Goal: Transaction & Acquisition: Purchase product/service

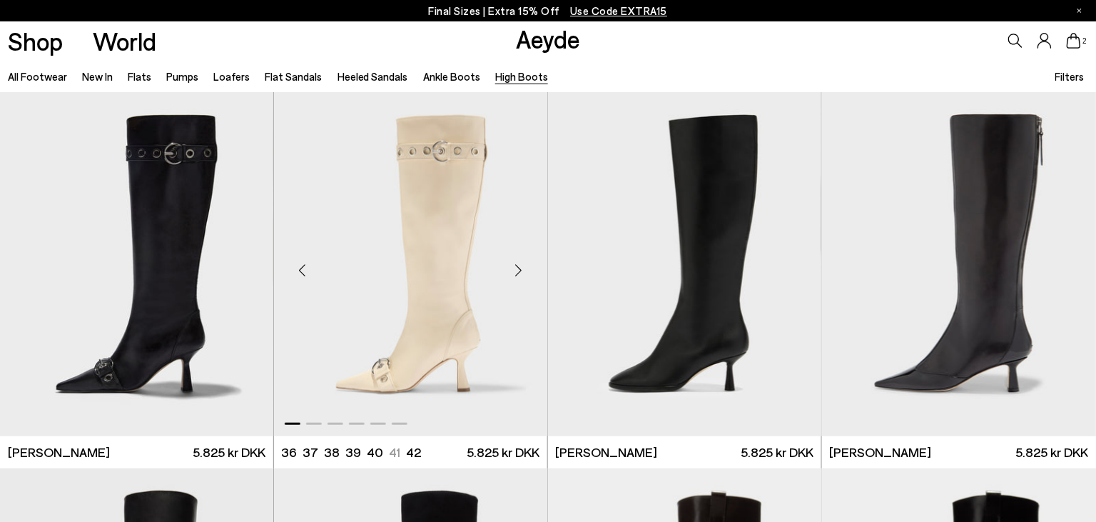
scroll to position [5, 0]
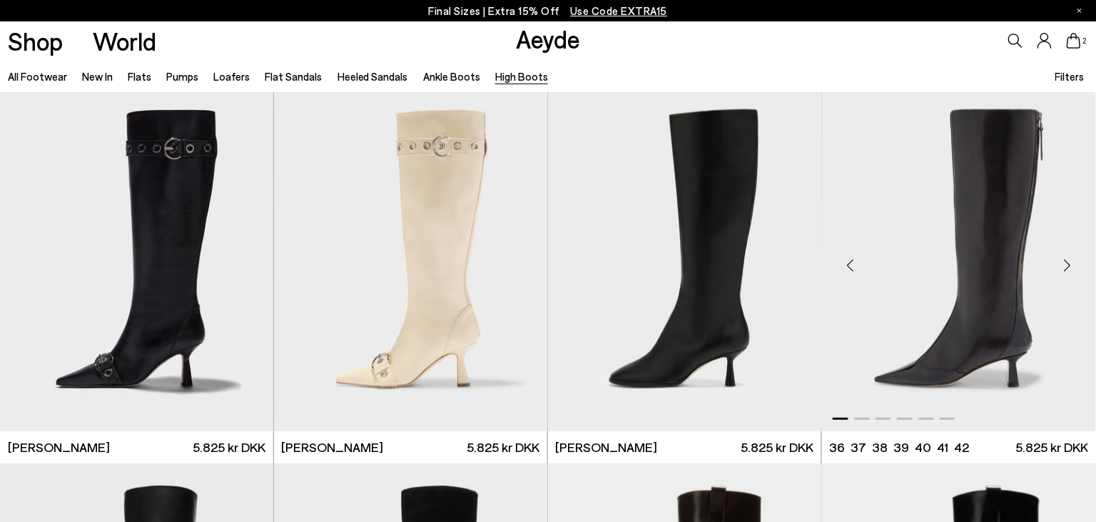
click at [1063, 263] on div "Next slide" at bounding box center [1067, 264] width 43 height 43
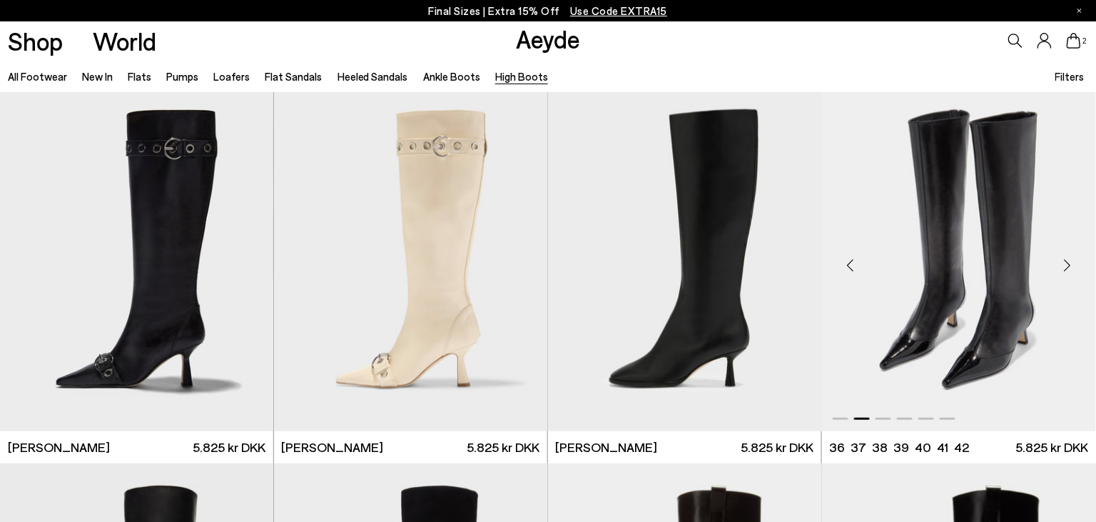
click at [1063, 263] on div "Next slide" at bounding box center [1067, 264] width 43 height 43
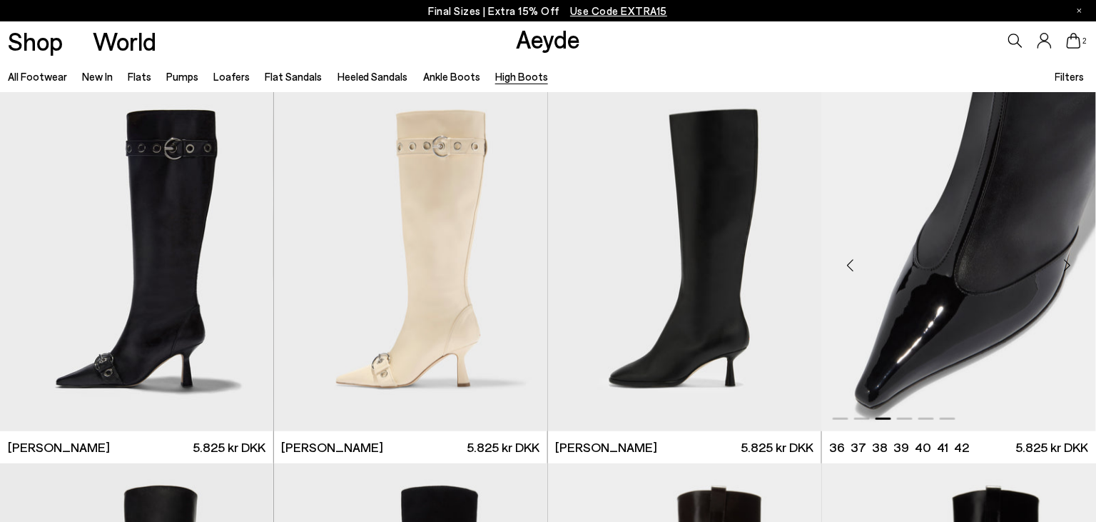
click at [1063, 263] on div "Next slide" at bounding box center [1067, 264] width 43 height 43
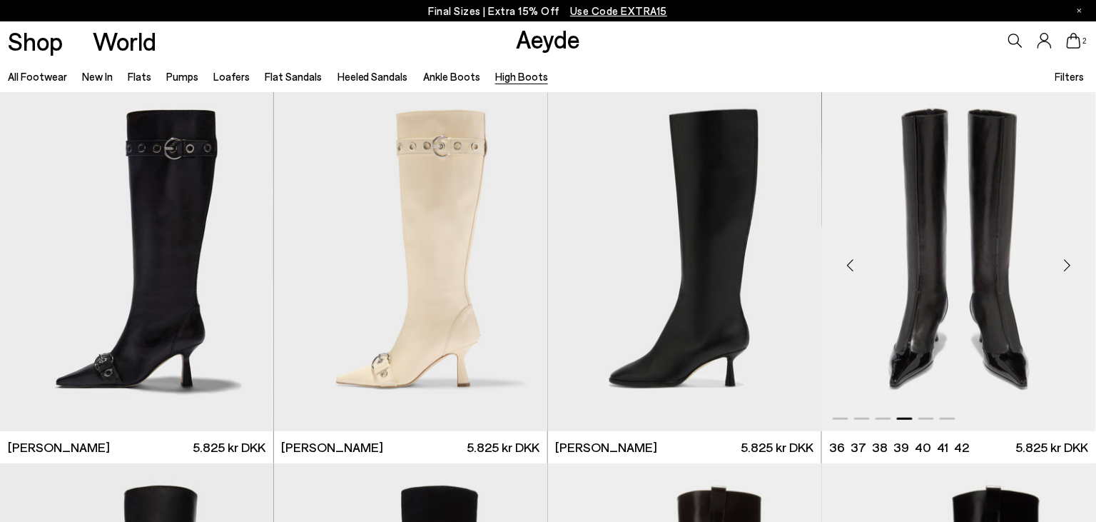
click at [1063, 263] on div "Next slide" at bounding box center [1067, 264] width 43 height 43
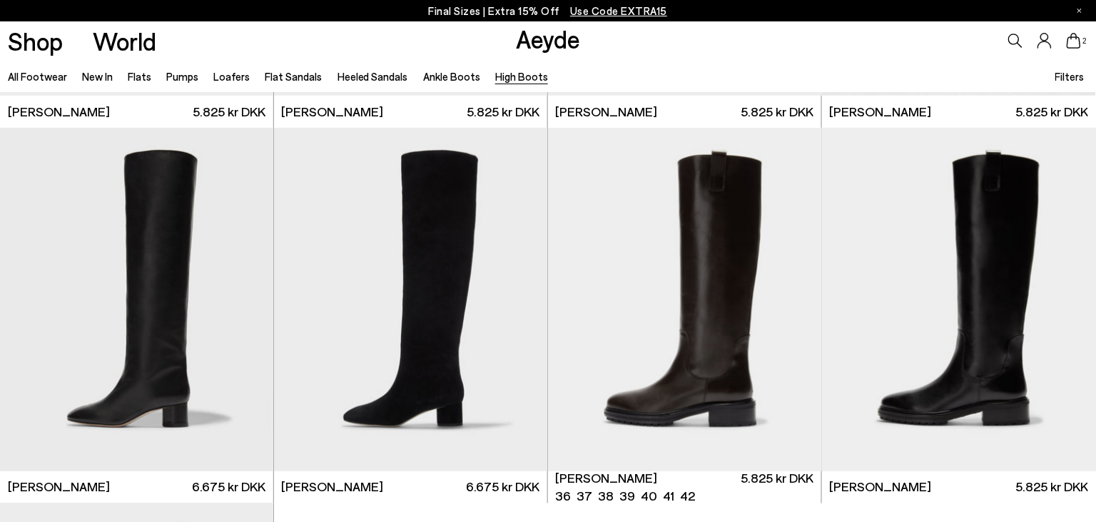
scroll to position [343, 0]
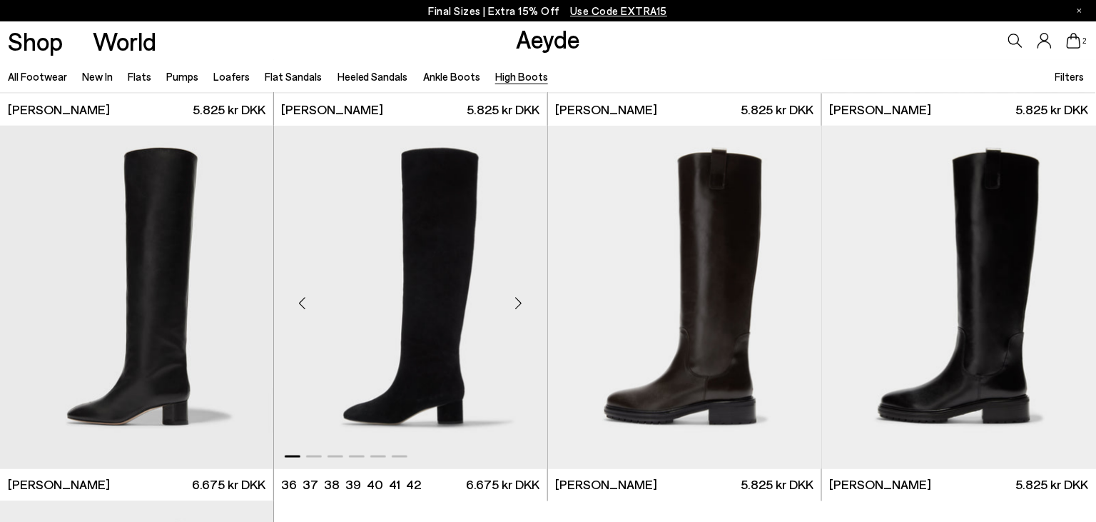
click at [520, 304] on div "Next slide" at bounding box center [518, 303] width 43 height 43
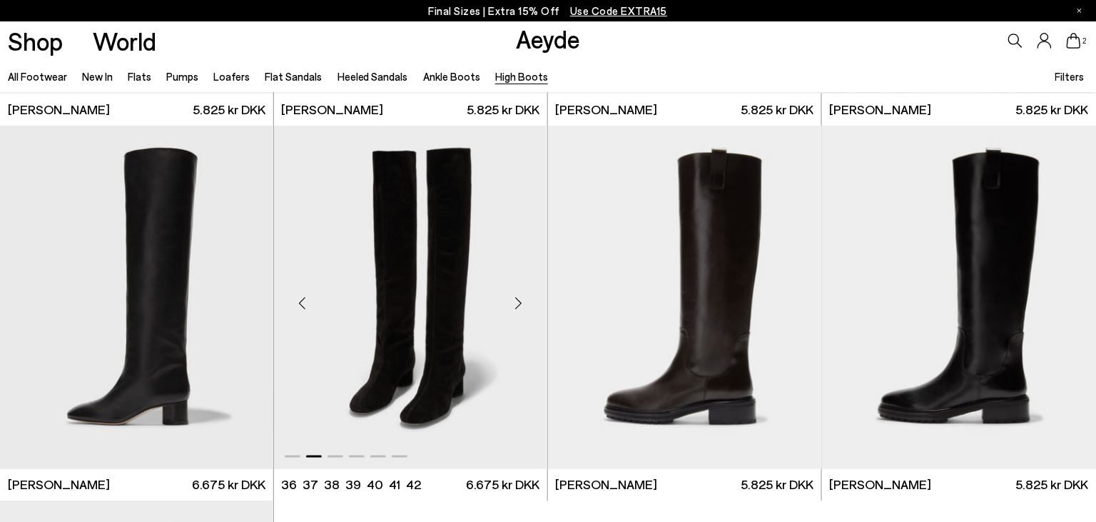
click at [520, 304] on div "Next slide" at bounding box center [518, 303] width 43 height 43
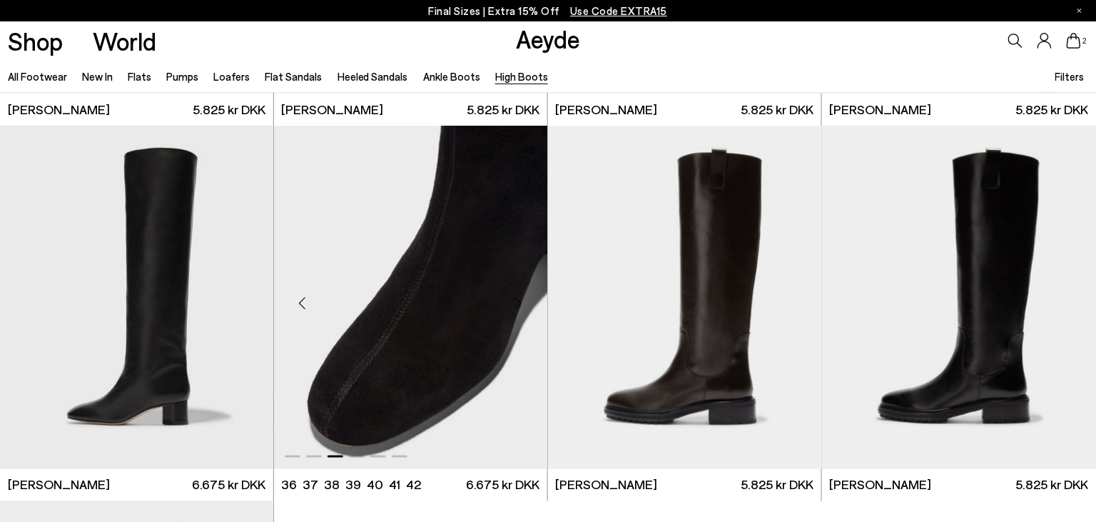
click at [520, 304] on div "Next slide" at bounding box center [518, 303] width 43 height 43
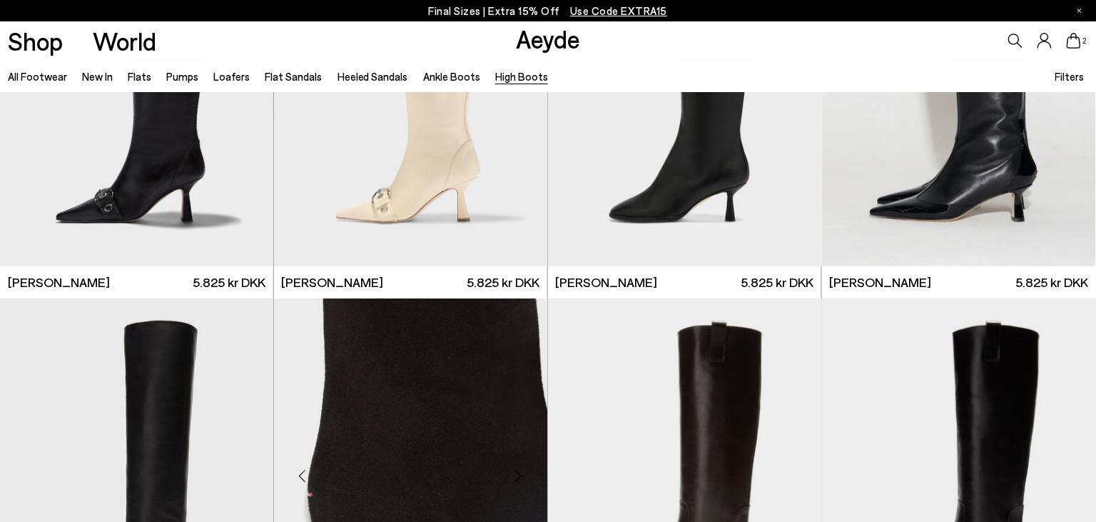
scroll to position [0, 0]
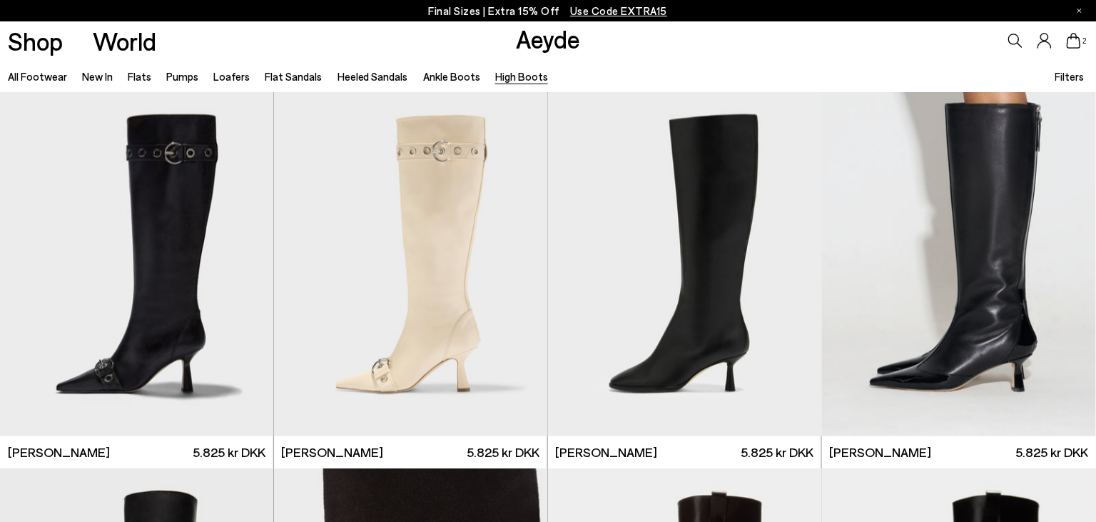
click at [495, 80] on link "High Boots" at bounding box center [521, 76] width 53 height 13
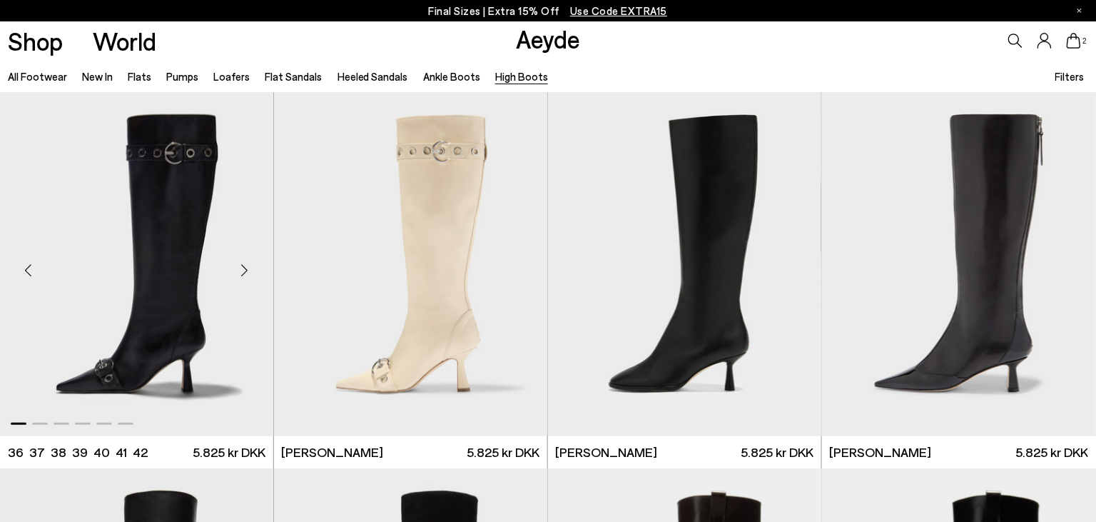
click at [231, 206] on img "1 / 6" at bounding box center [137, 263] width 274 height 343
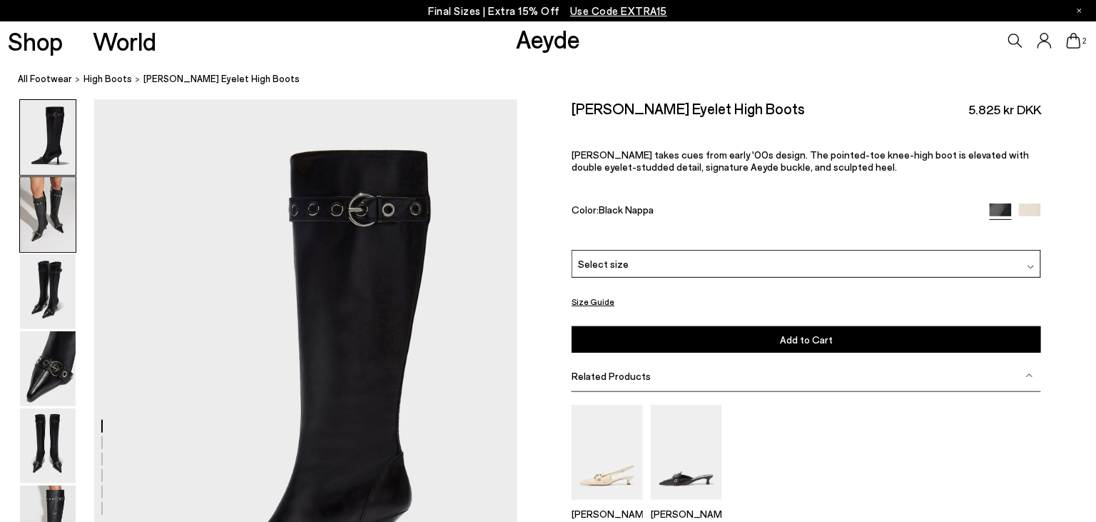
click at [21, 218] on img at bounding box center [48, 214] width 56 height 75
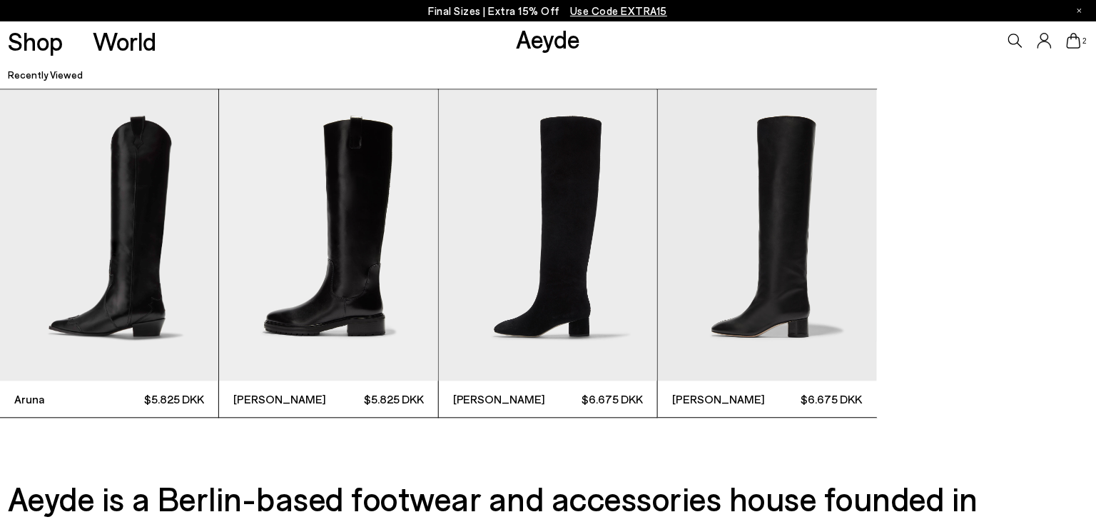
scroll to position [3951, 0]
click at [174, 288] on img "1 / 4" at bounding box center [109, 235] width 218 height 292
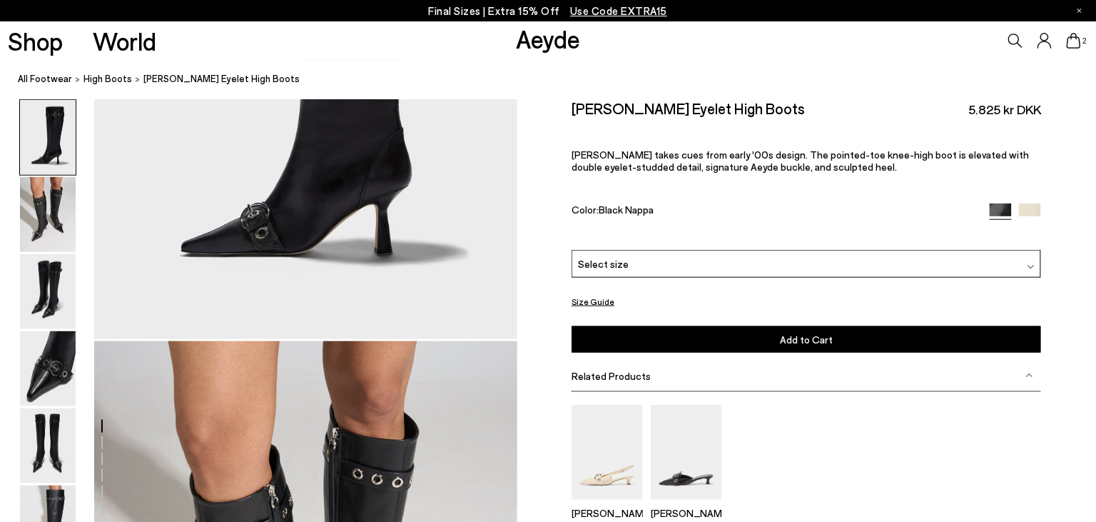
scroll to position [0, 0]
